Goal: Task Accomplishment & Management: Complete application form

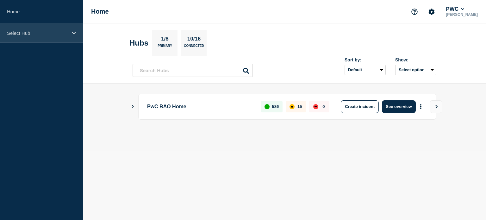
click at [49, 34] on p "Select Hub" at bounding box center [37, 32] width 61 height 5
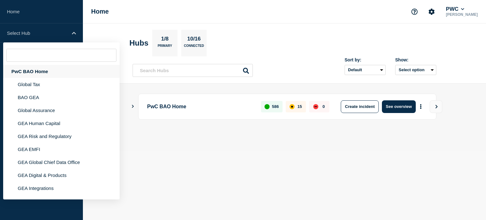
click at [50, 68] on div "PwC BAO Home" at bounding box center [61, 71] width 116 height 13
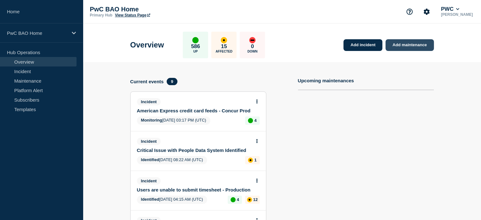
click at [406, 43] on link "Add maintenance" at bounding box center [410, 45] width 48 height 12
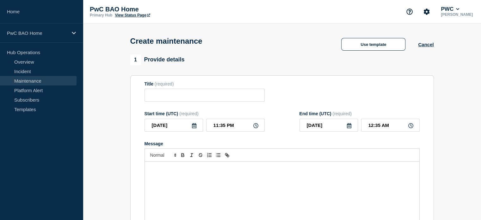
click at [234, 167] on div "Message" at bounding box center [282, 200] width 275 height 76
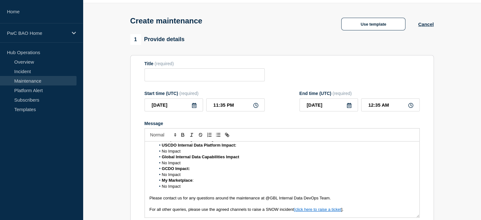
click at [161, 188] on li "No Impact" at bounding box center [285, 186] width 259 height 6
click at [161, 176] on li "No Impact" at bounding box center [285, 175] width 259 height 6
click at [160, 164] on li "No Impact" at bounding box center [285, 163] width 259 height 6
click at [161, 152] on li "No Impact" at bounding box center [285, 151] width 259 height 6
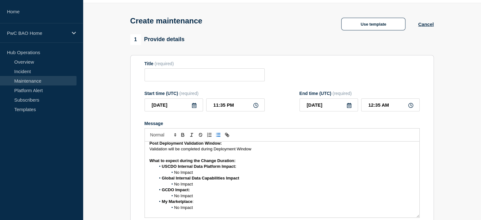
scroll to position [117, 0]
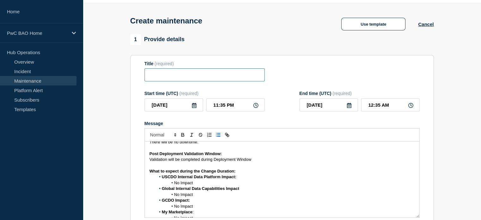
click at [196, 77] on input "Title" at bounding box center [205, 74] width 120 height 13
click at [211, 78] on input "Title" at bounding box center [205, 74] width 120 height 13
paste input "USCDO Internal Data Platform – Production Deployment – 21 September 2025"
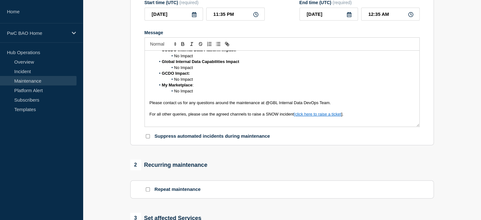
scroll to position [115, 0]
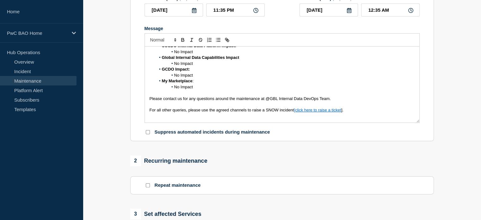
type input "USCDO Internal Data Platform – Production Deployment – 21 September 2025"
click at [353, 109] on p "For all other queries, please use the agreed channels to raise a SNOW incident …" at bounding box center [282, 110] width 265 height 6
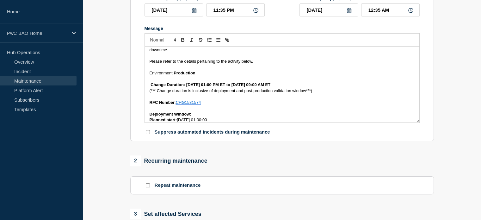
scroll to position [0, 0]
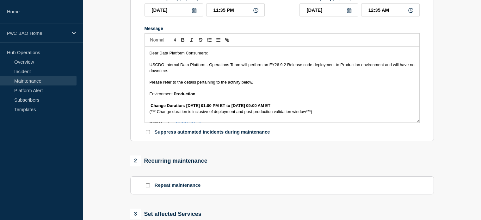
click at [194, 13] on icon at bounding box center [194, 10] width 5 height 5
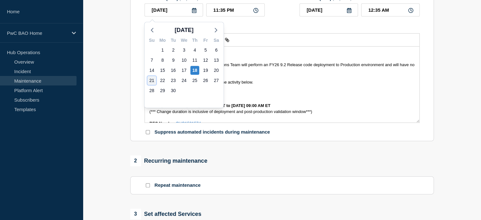
click at [151, 77] on div "21" at bounding box center [151, 80] width 9 height 9
type input "2025-09-21"
type input "2025-09-22"
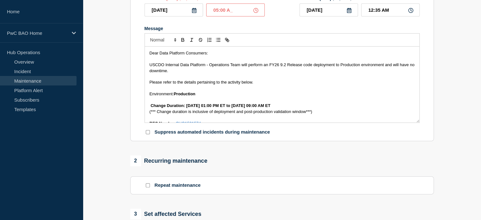
type input "05:00 AM"
type input "2025-09-21"
type input "01:00 PM"
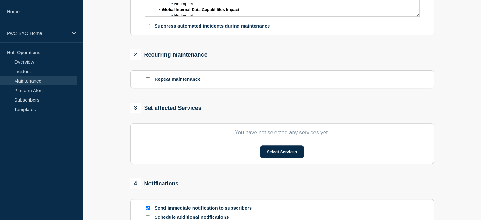
scroll to position [242, 0]
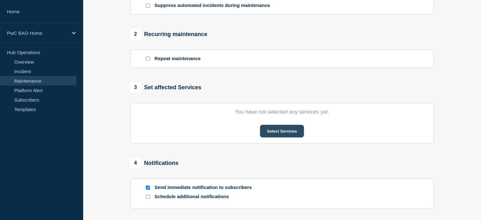
click at [279, 132] on button "Select Services" at bounding box center [282, 131] width 44 height 13
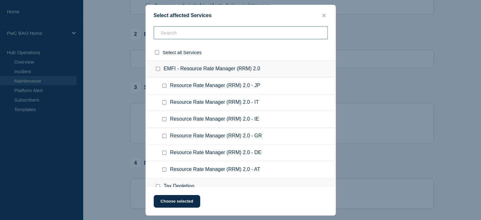
click at [220, 34] on input "text" at bounding box center [241, 32] width 174 height 13
click at [259, 34] on input "text" at bounding box center [241, 32] width 174 height 13
click at [259, 34] on input "U" at bounding box center [241, 32] width 174 height 13
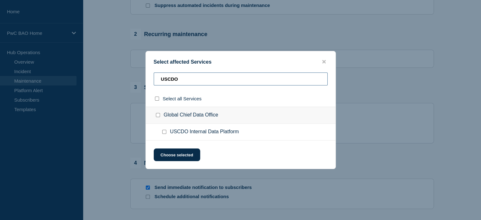
type input "USCDO"
click at [163, 133] on input "USCDO Internal Data Platform checkbox" at bounding box center [164, 132] width 4 height 4
checkbox input "true"
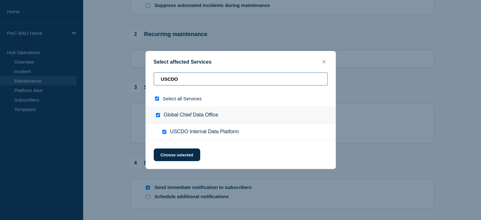
drag, startPoint x: 187, startPoint y: 80, endPoint x: 159, endPoint y: 79, distance: 28.2
click at [159, 79] on input "USCDO" at bounding box center [241, 78] width 174 height 13
type input "G"
checkbox input "false"
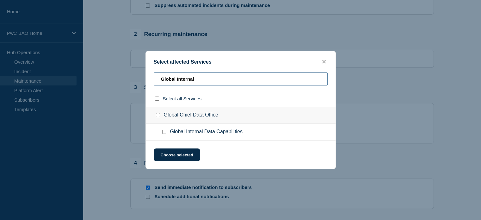
type input "Global Internal"
click at [165, 131] on input "Global Internal Data Capabilities checkbox" at bounding box center [164, 132] width 4 height 4
checkbox input "true"
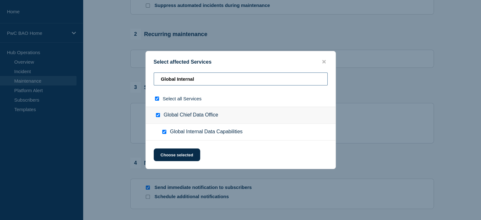
drag, startPoint x: 205, startPoint y: 80, endPoint x: 164, endPoint y: 80, distance: 41.1
click at [164, 80] on input "Global Internal" at bounding box center [241, 78] width 174 height 13
type input "GC"
checkbox input "false"
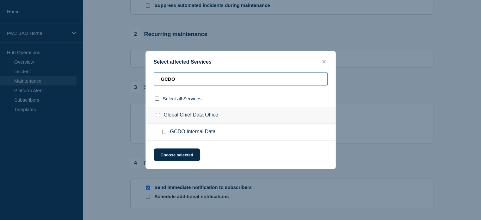
type input "GCDO"
click at [165, 131] on input "GCDO Internal Data checkbox" at bounding box center [164, 132] width 4 height 4
checkbox input "true"
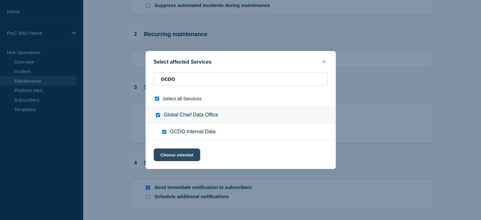
click at [175, 153] on button "Choose selected" at bounding box center [177, 154] width 46 height 13
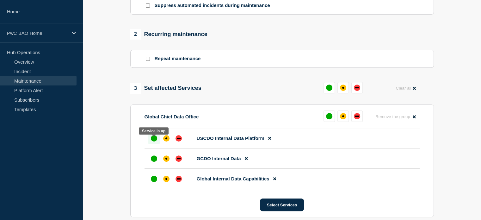
click at [151, 140] on div "up" at bounding box center [154, 138] width 6 height 6
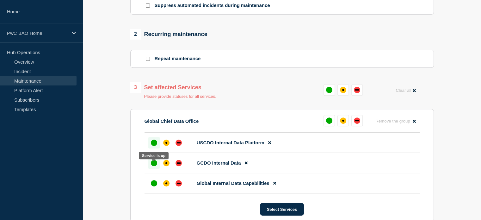
click at [153, 166] on div "up" at bounding box center [154, 163] width 6 height 6
click at [153, 186] on div "up" at bounding box center [154, 183] width 6 height 6
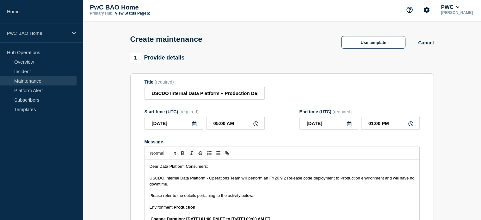
scroll to position [0, 0]
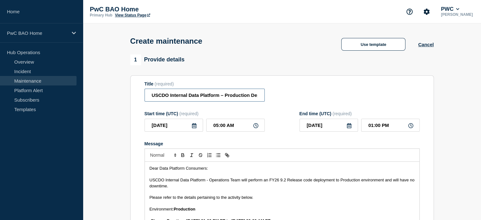
click at [215, 97] on input "USCDO Internal Data Platform – Production Deployment – 21 September 2025" at bounding box center [205, 95] width 120 height 13
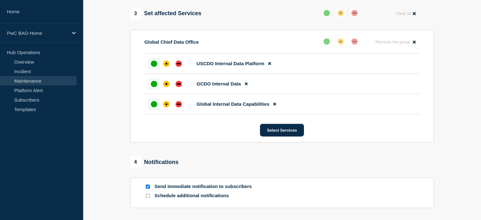
scroll to position [407, 0]
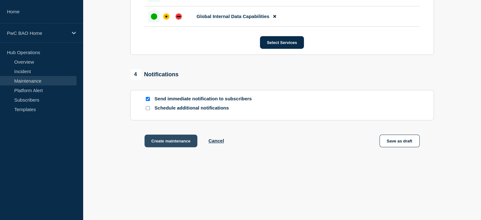
type input "USCDO Internal Data Platform – Production Deployment – 21 September 2025"
click at [169, 140] on button "Create maintenance" at bounding box center [171, 140] width 53 height 13
